Goal: Navigation & Orientation: Go to known website

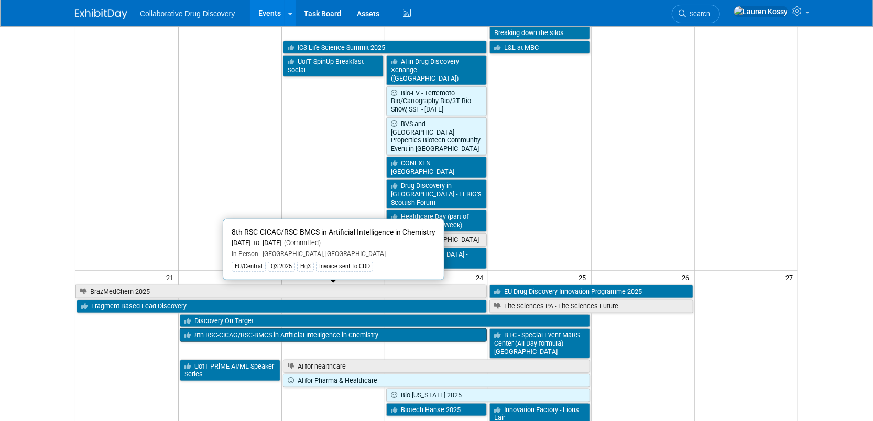
scroll to position [517, 0]
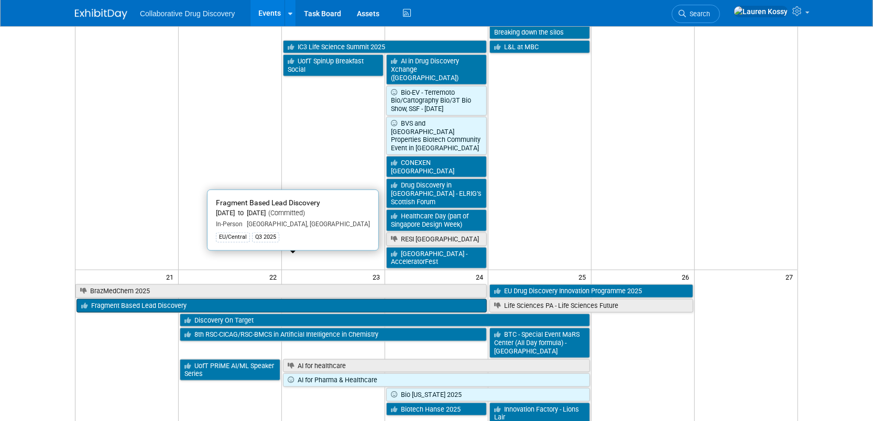
click at [259, 299] on link "Fragment Based Lead Discovery" at bounding box center [282, 306] width 410 height 14
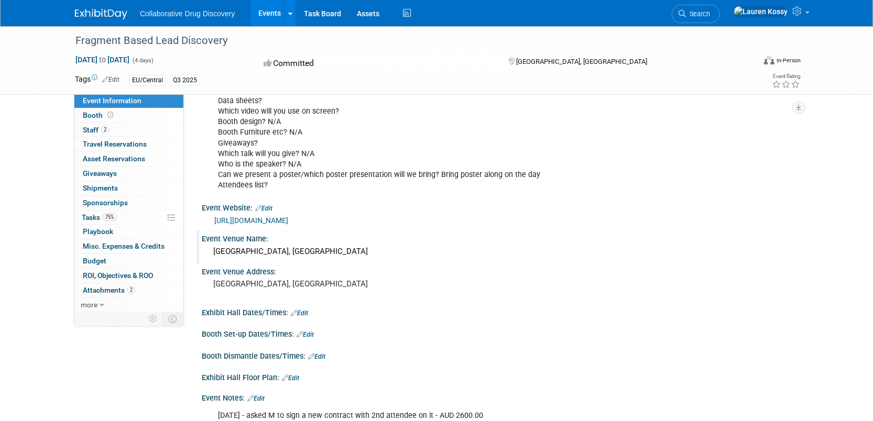
scroll to position [128, 0]
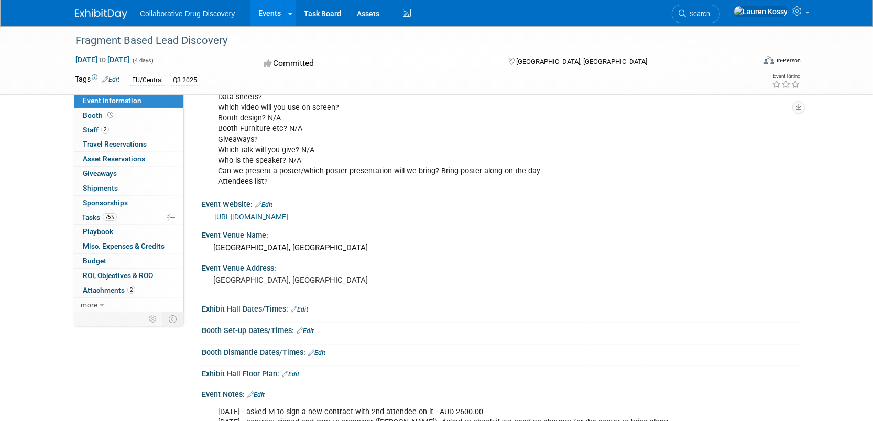
click at [283, 215] on link "https://fbldconference.org/" at bounding box center [251, 217] width 74 height 8
